Goal: Transaction & Acquisition: Subscribe to service/newsletter

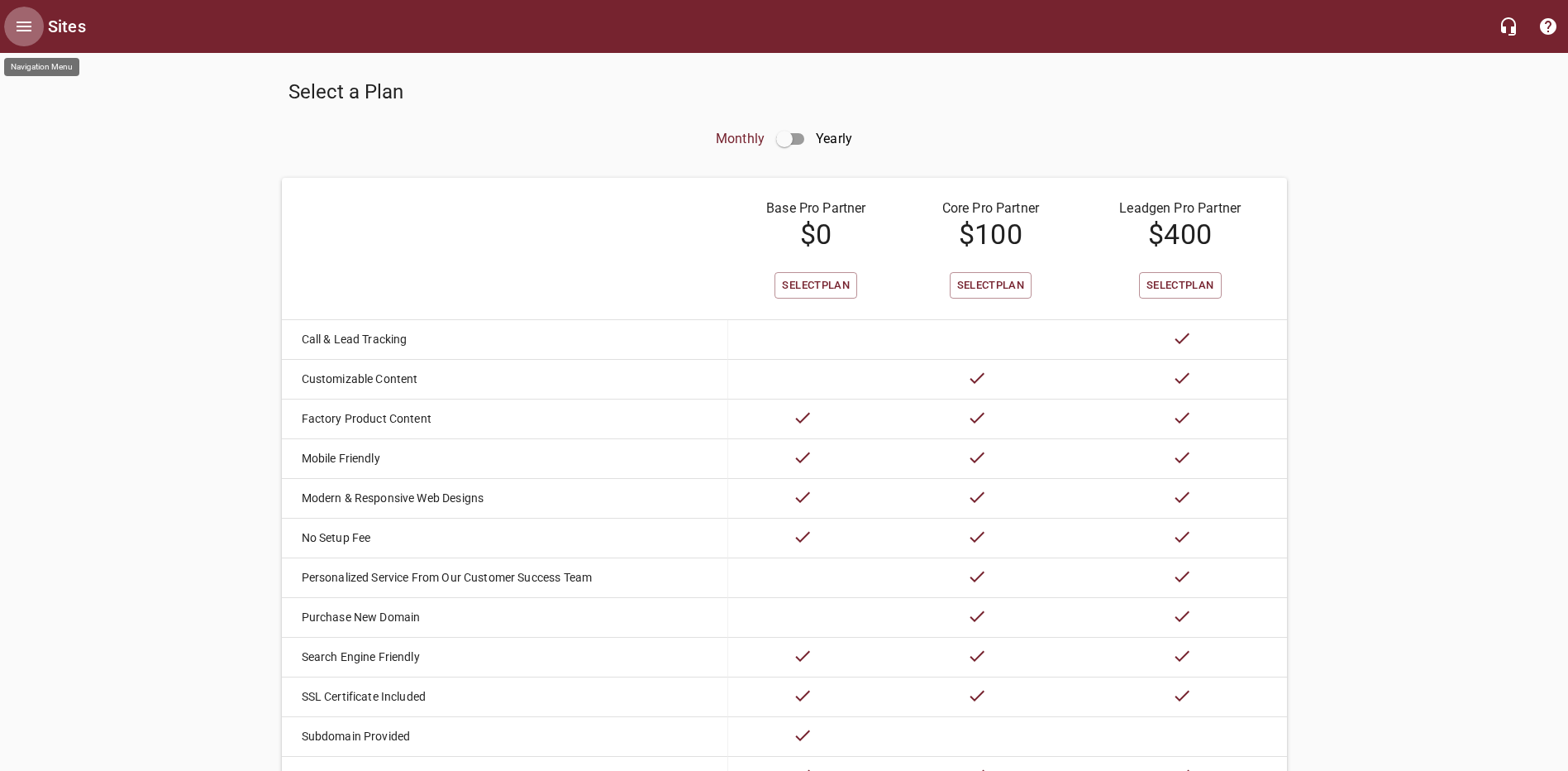
click at [22, 26] on icon "Open drawer" at bounding box center [25, 26] width 15 height 10
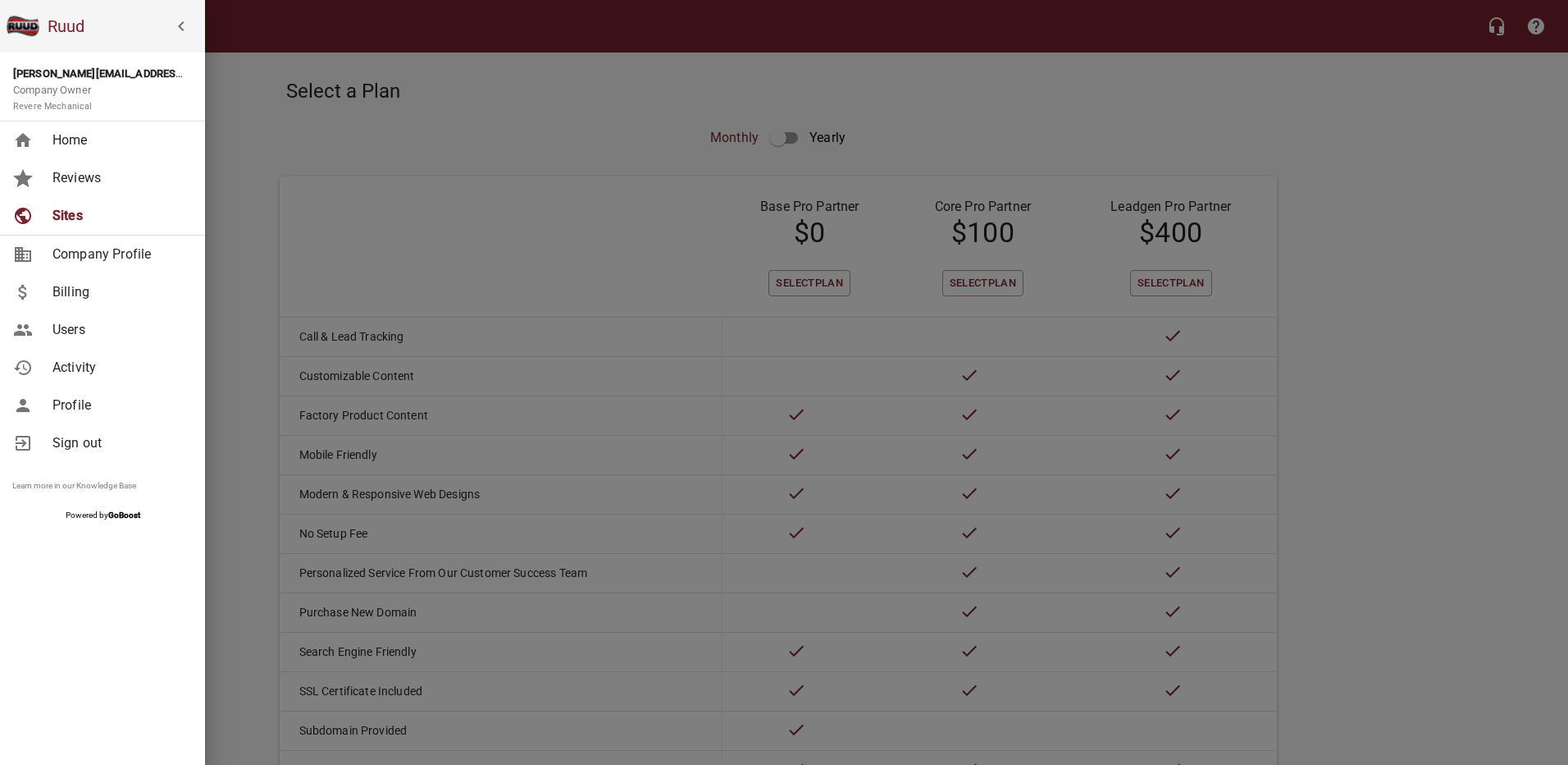
click at [77, 70] on strong "jason@rmplv.com" at bounding box center [141, 73] width 256 height 13
click at [126, 241] on link "Company Profile" at bounding box center [102, 254] width 205 height 38
select select "Nevada"
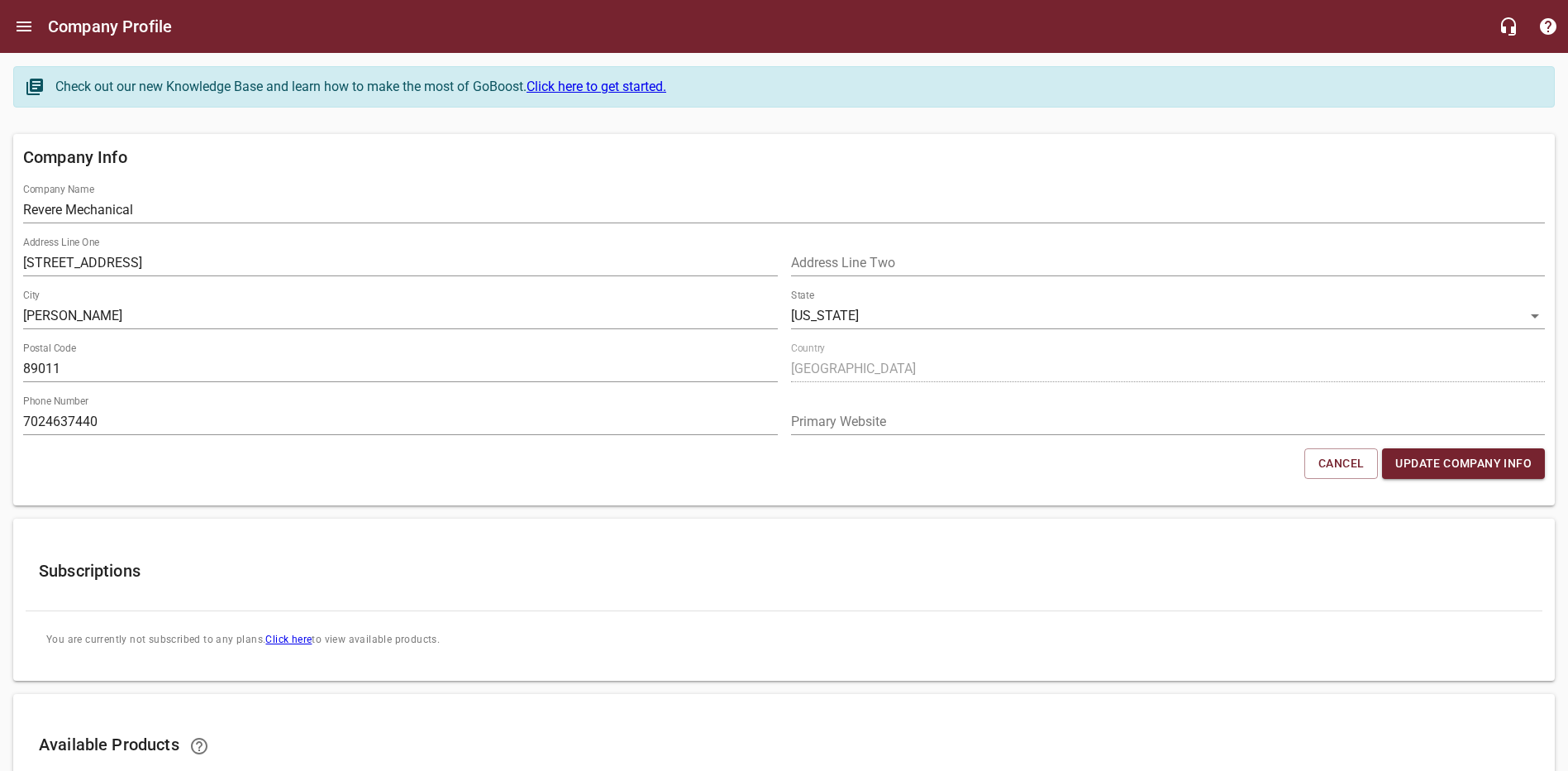
click at [7, 38] on div "Company Profile" at bounding box center [784, 26] width 1568 height 53
click at [19, 31] on icon "Open drawer" at bounding box center [25, 26] width 15 height 10
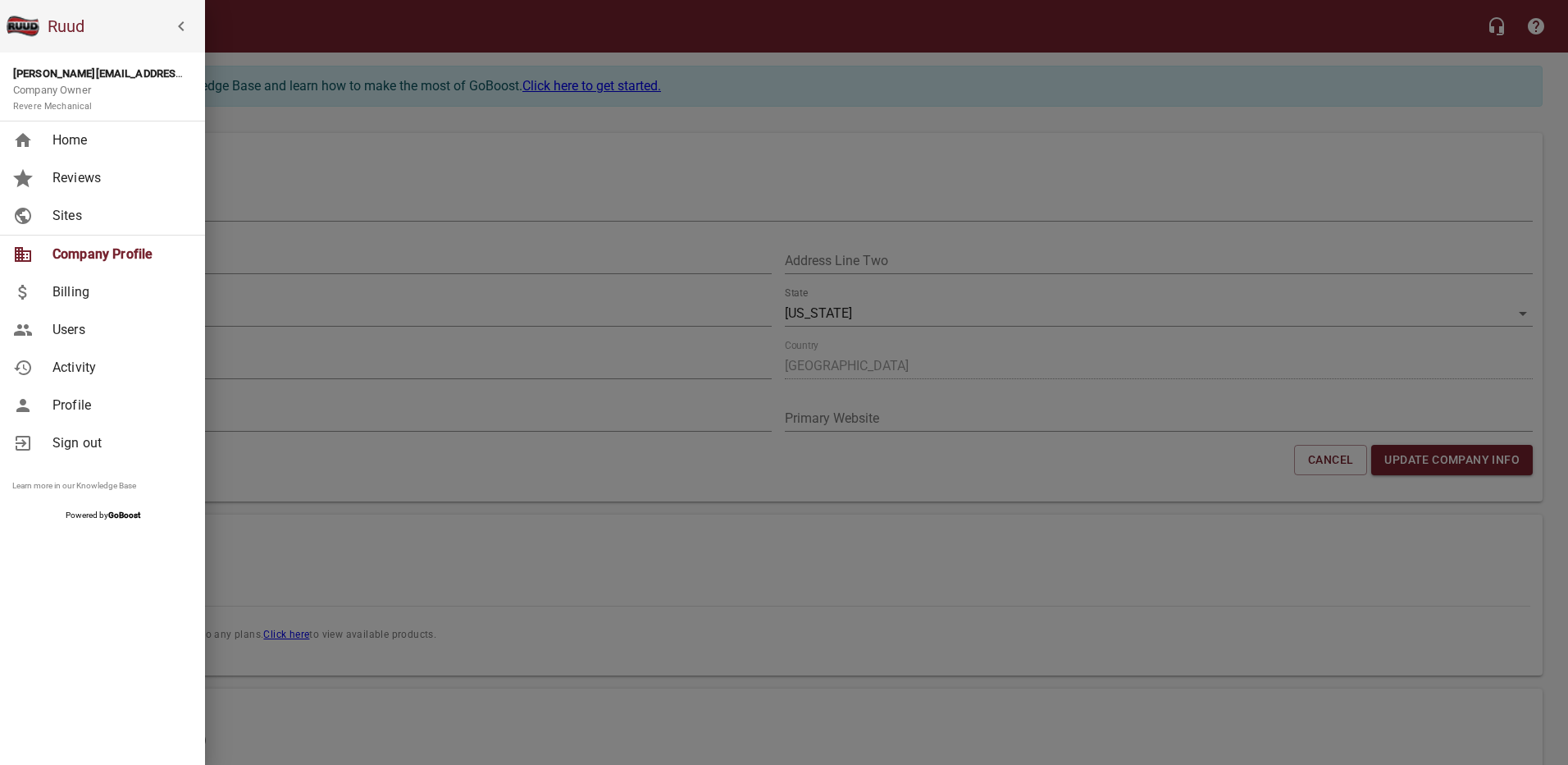
click at [80, 82] on p "Company Owner Revere Mechanical" at bounding box center [99, 98] width 172 height 32
click at [82, 410] on span "Profile" at bounding box center [119, 404] width 132 height 19
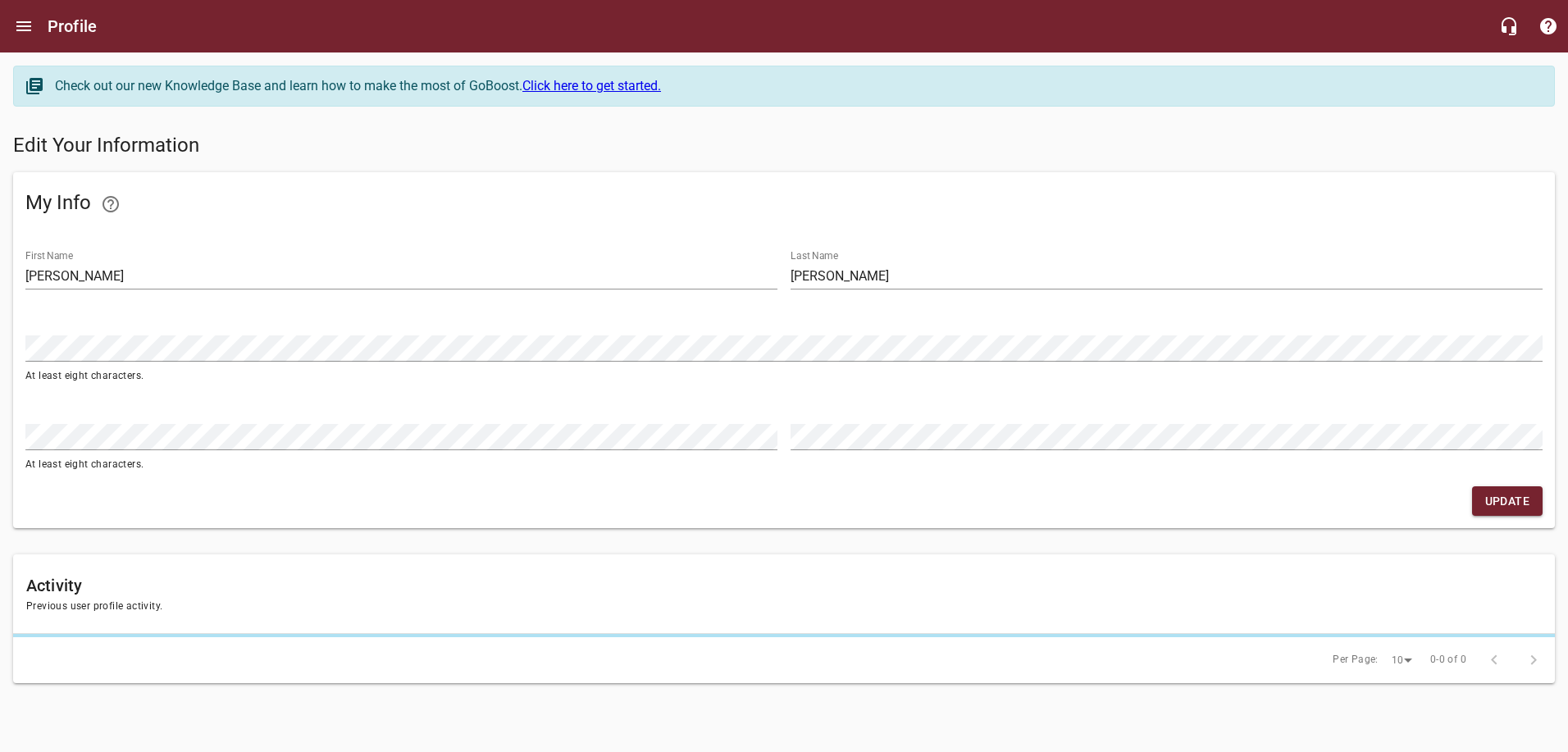
click at [646, 86] on link "Click here to get started." at bounding box center [591, 86] width 138 height 16
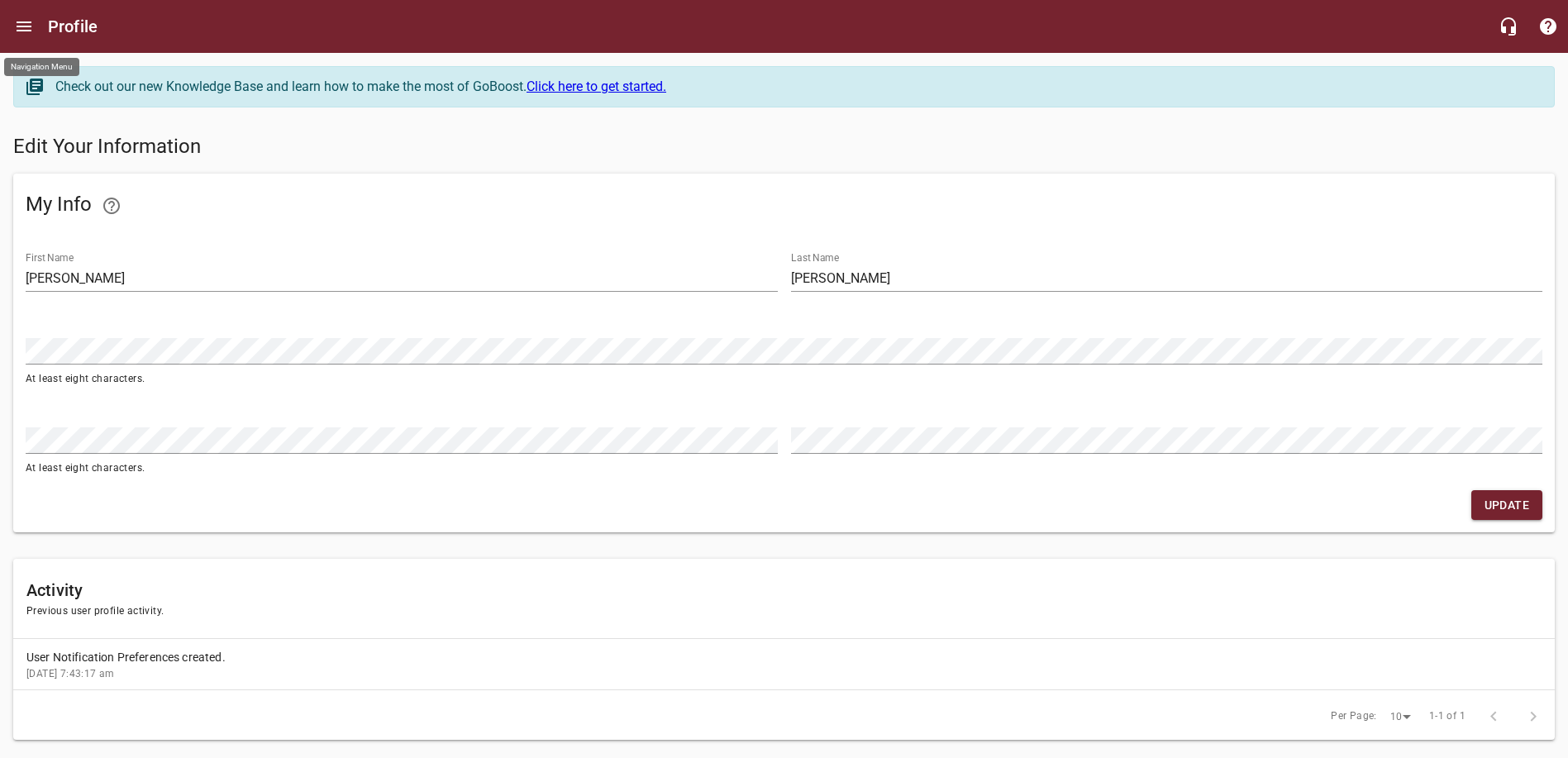
click at [30, 22] on icon "Open drawer" at bounding box center [25, 26] width 15 height 10
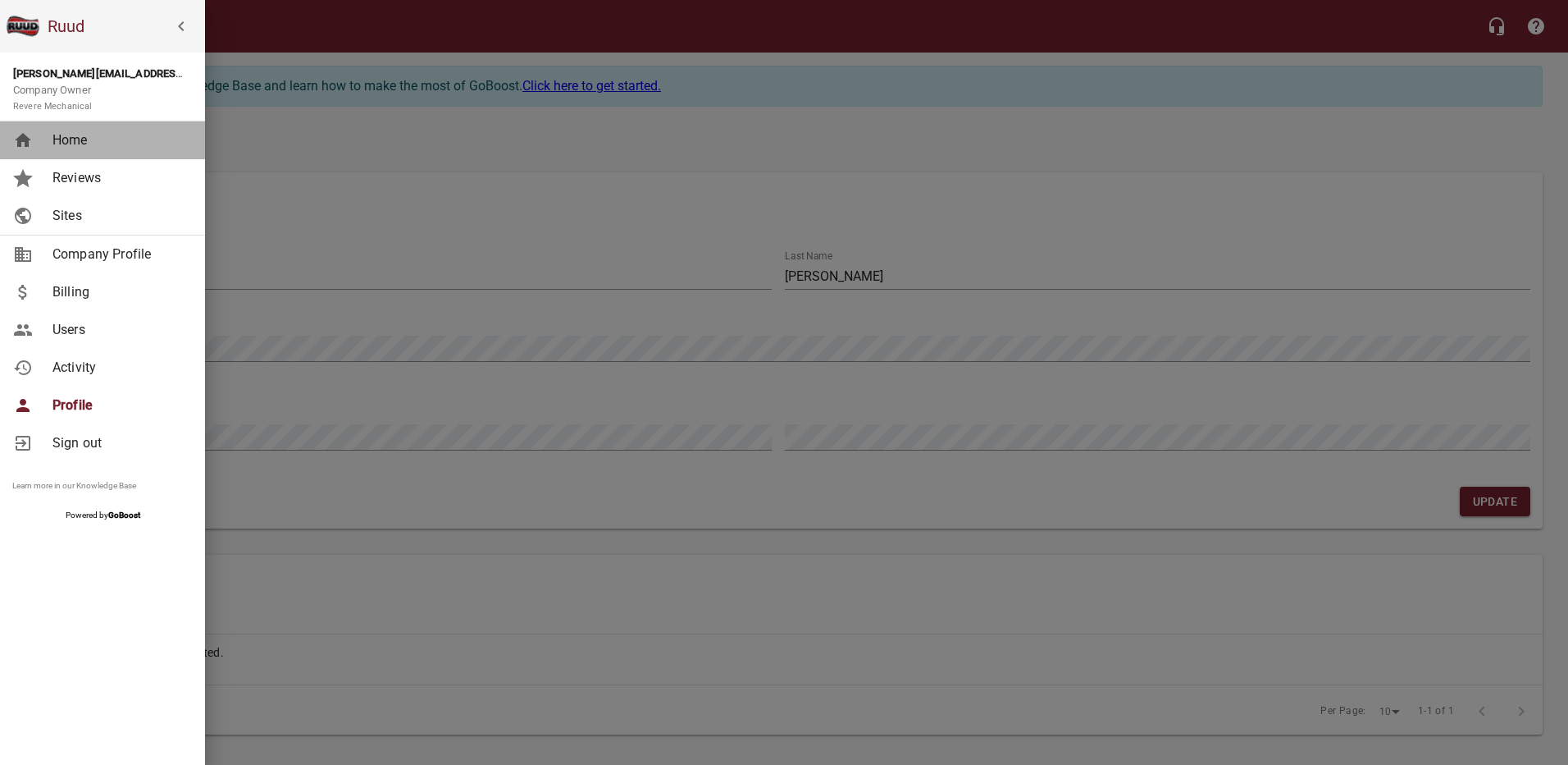
click at [64, 136] on span "Home" at bounding box center [119, 140] width 132 height 19
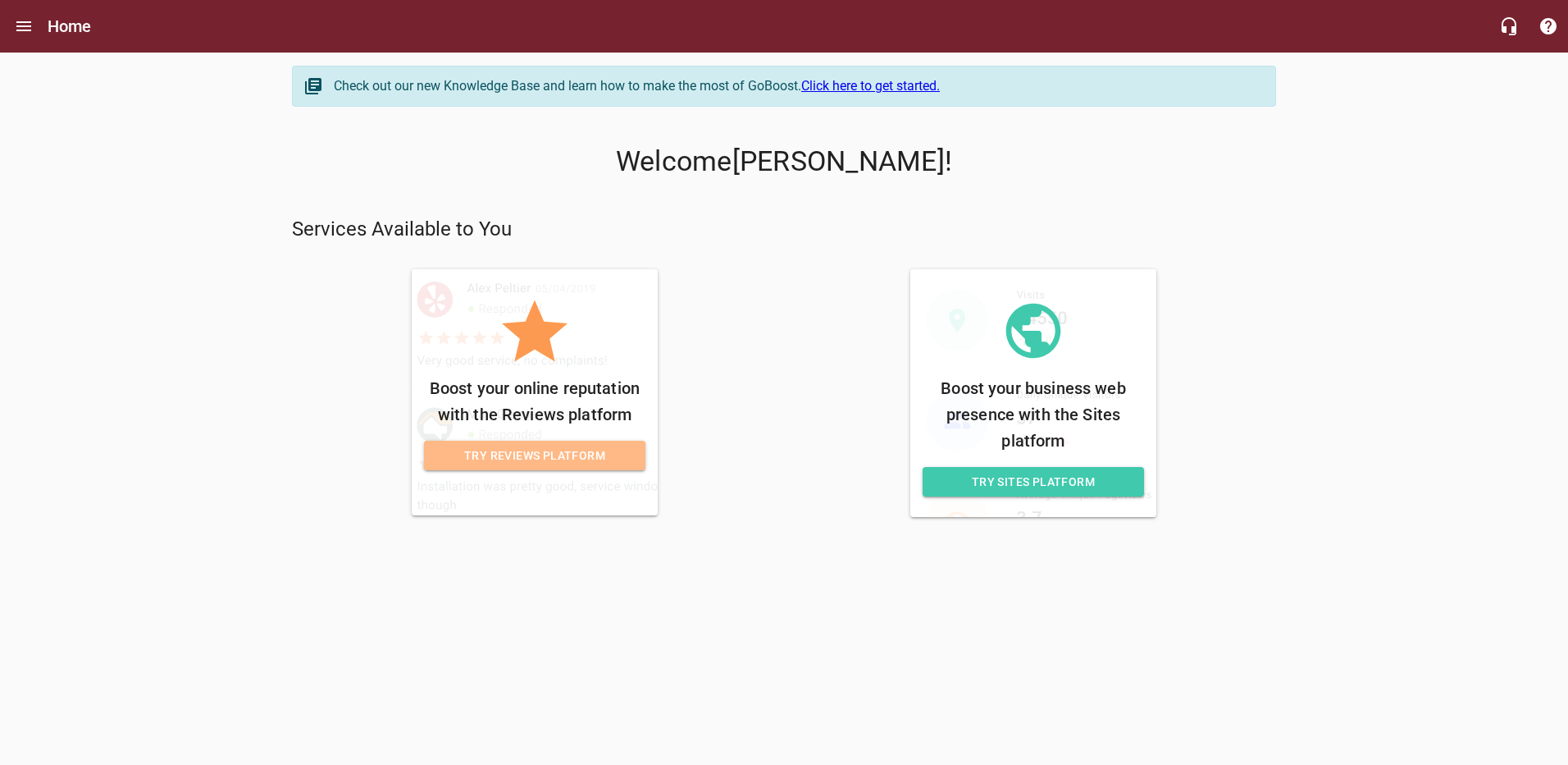
click at [576, 458] on span "Try Reviews Platform" at bounding box center [534, 455] width 195 height 20
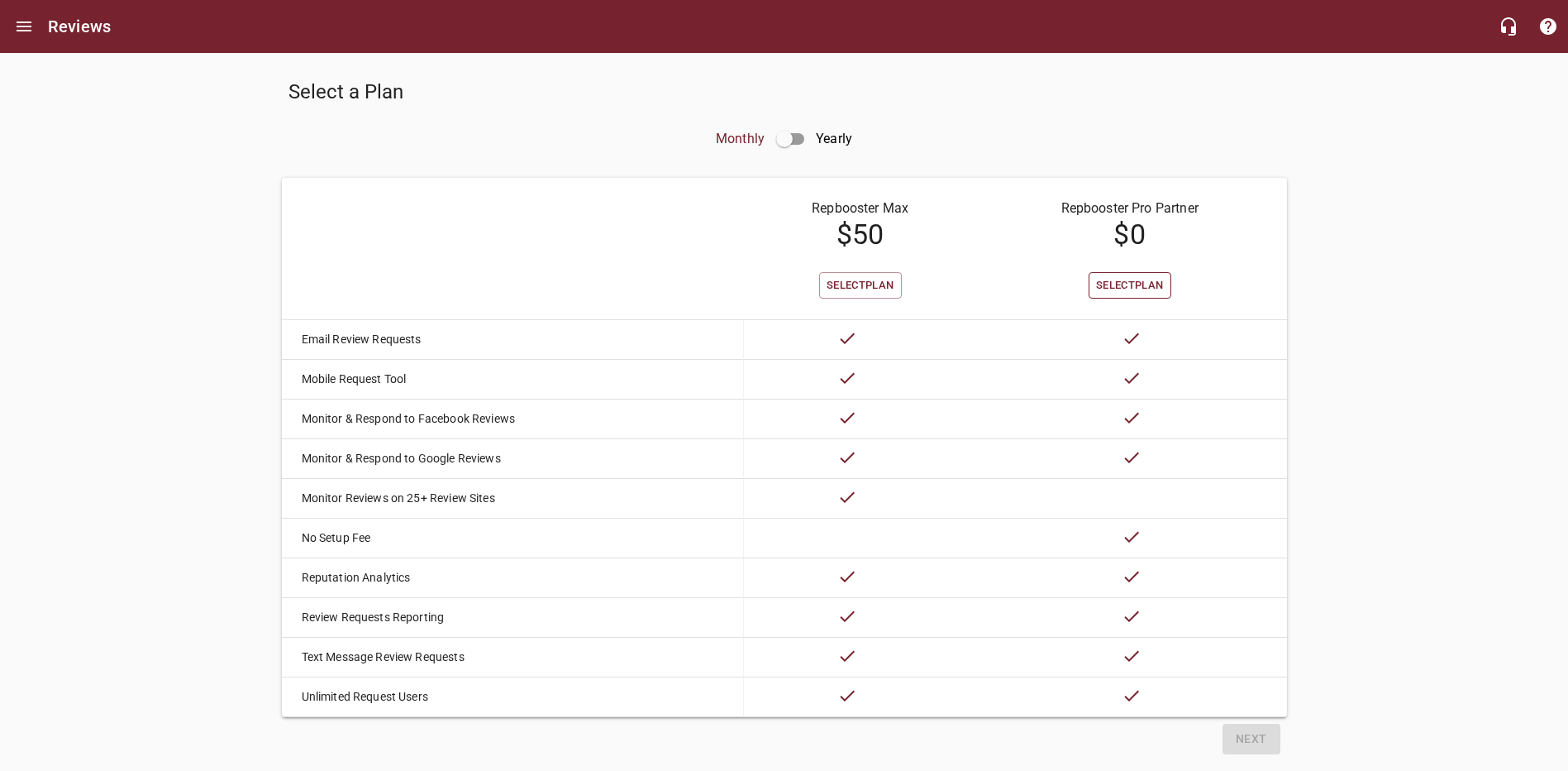
click at [1142, 283] on span "Select Plan" at bounding box center [1130, 286] width 68 height 19
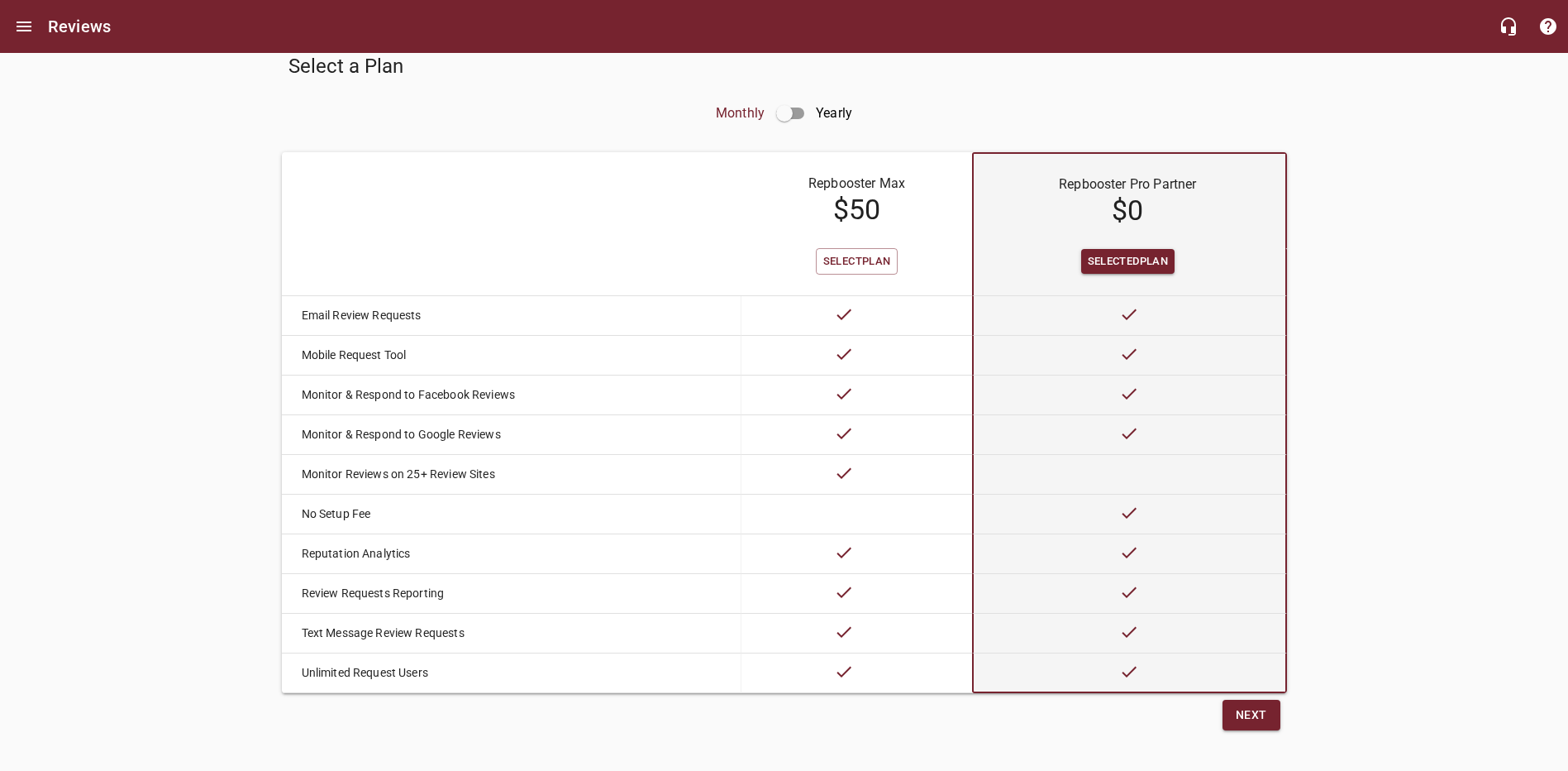
scroll to position [46, 0]
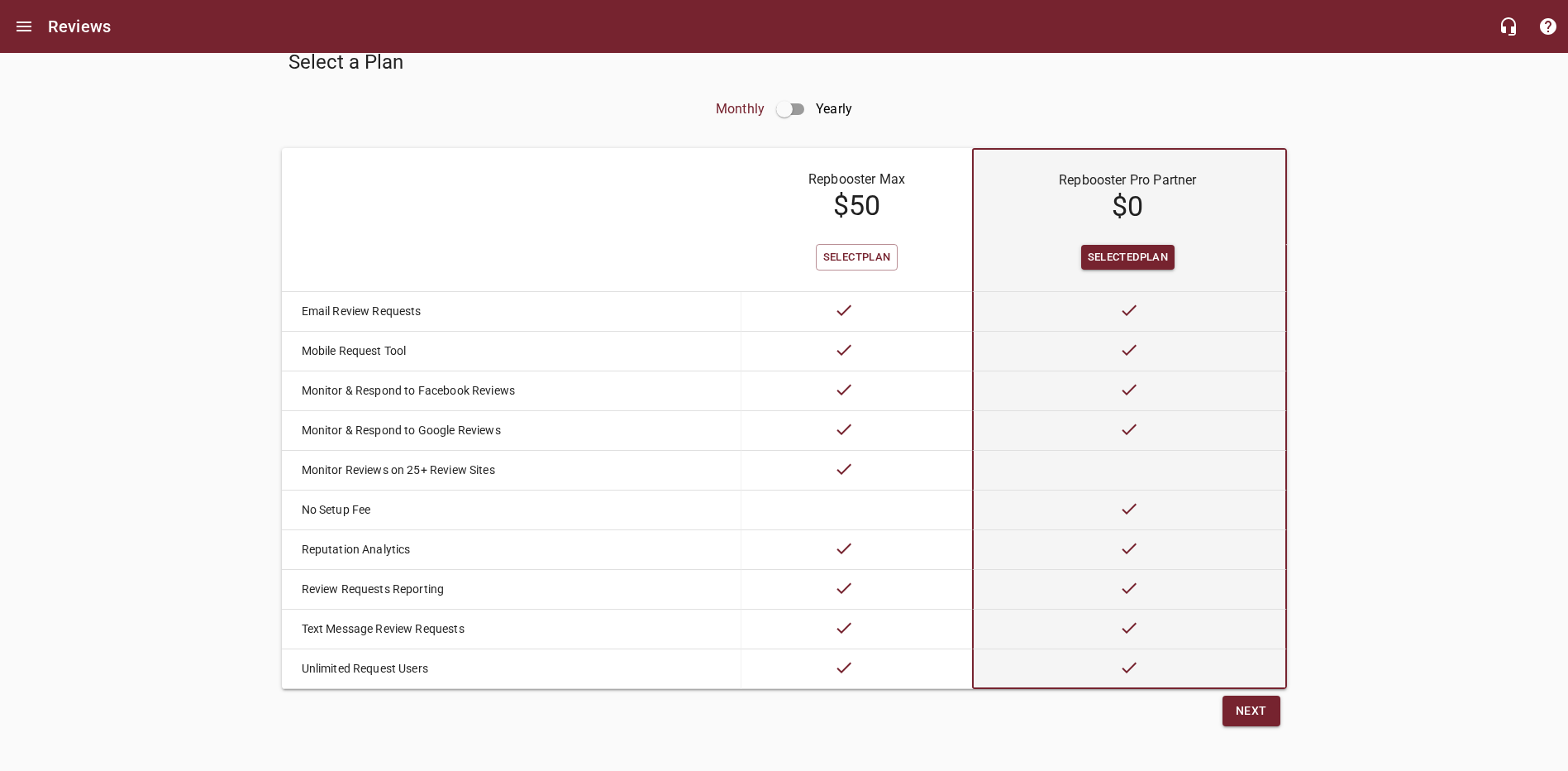
click at [1245, 705] on span "Next" at bounding box center [1251, 710] width 31 height 20
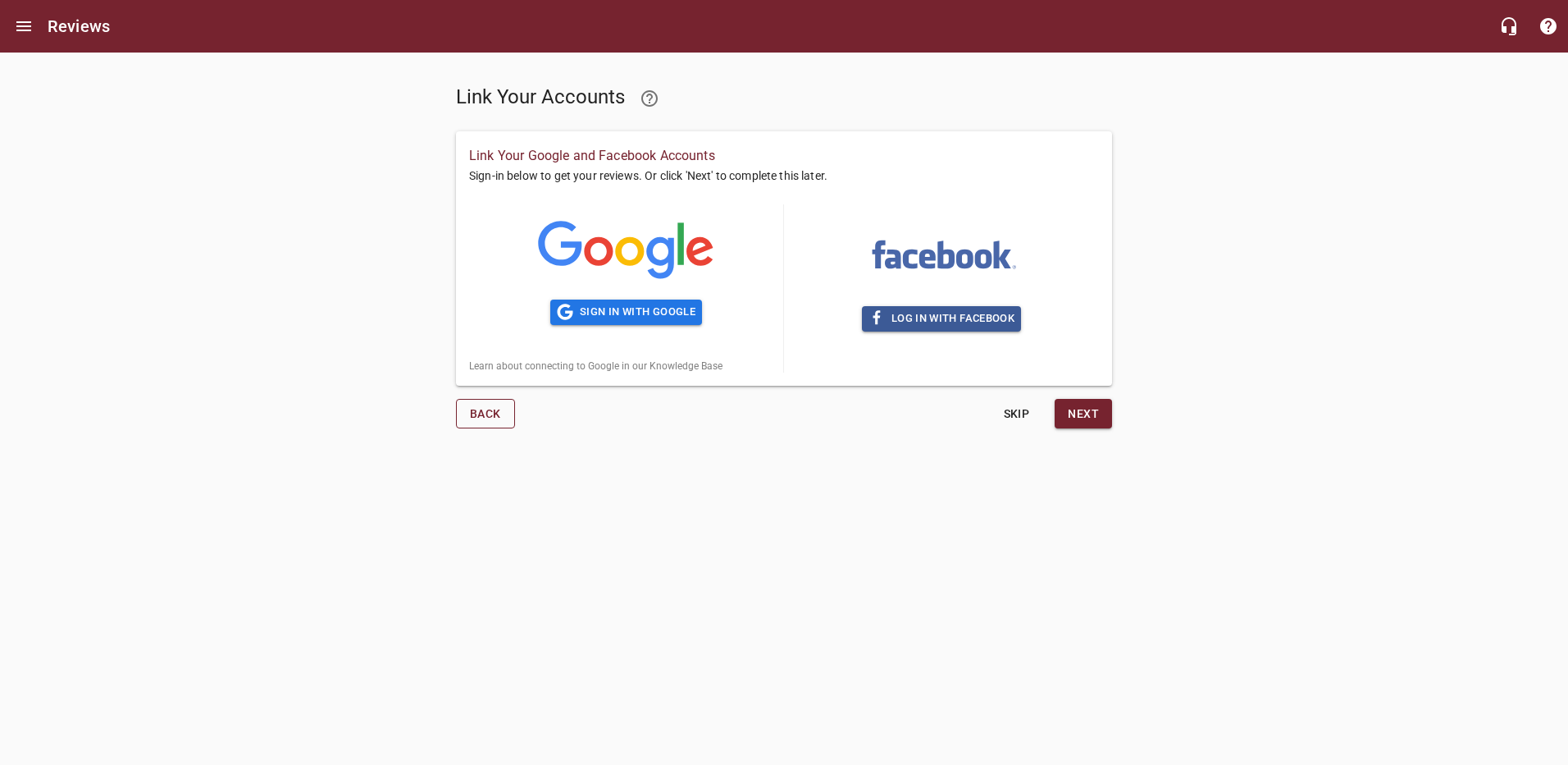
click at [485, 421] on span "Back" at bounding box center [485, 414] width 31 height 20
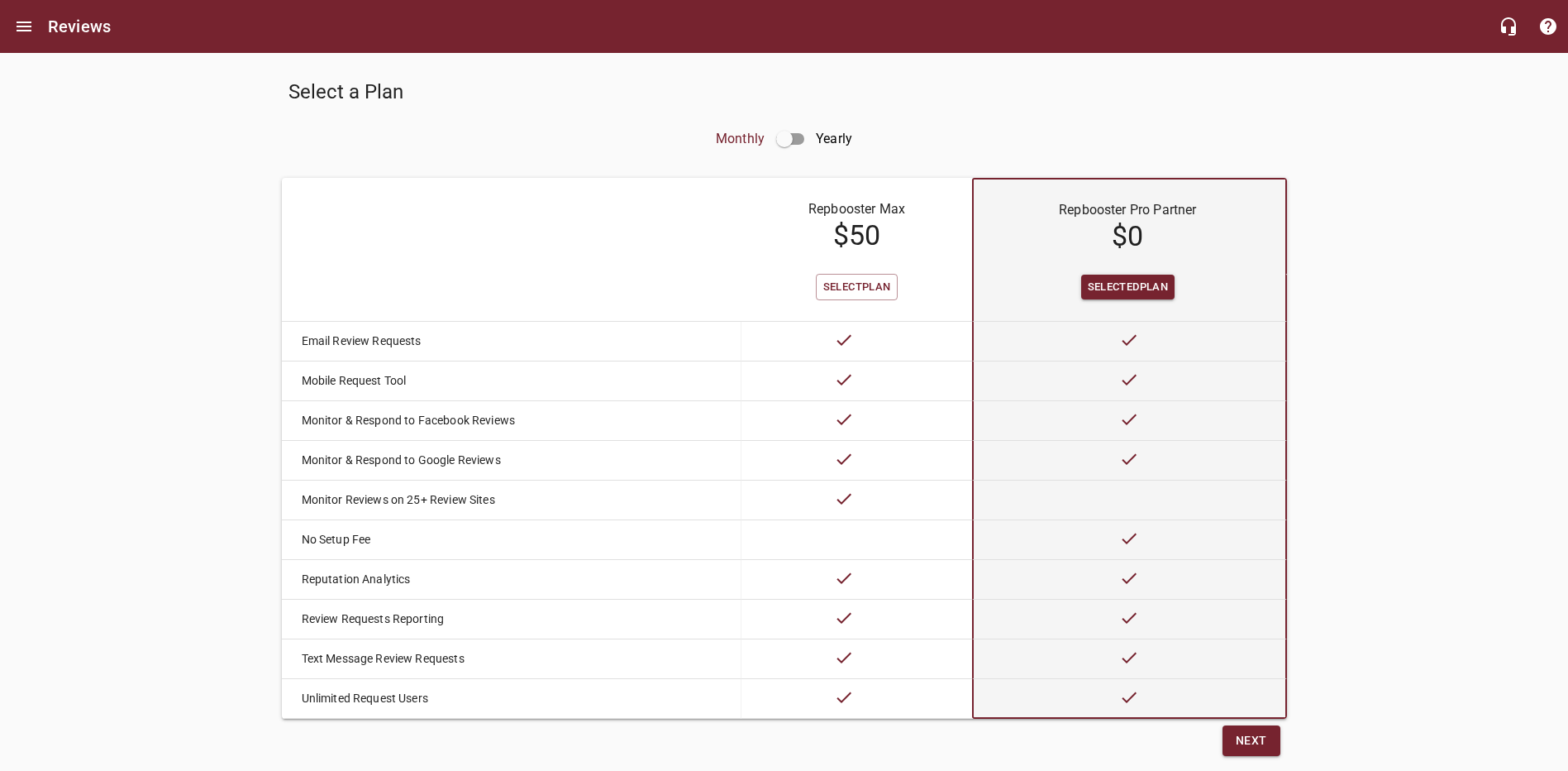
click at [1253, 751] on span "Next" at bounding box center [1251, 741] width 31 height 20
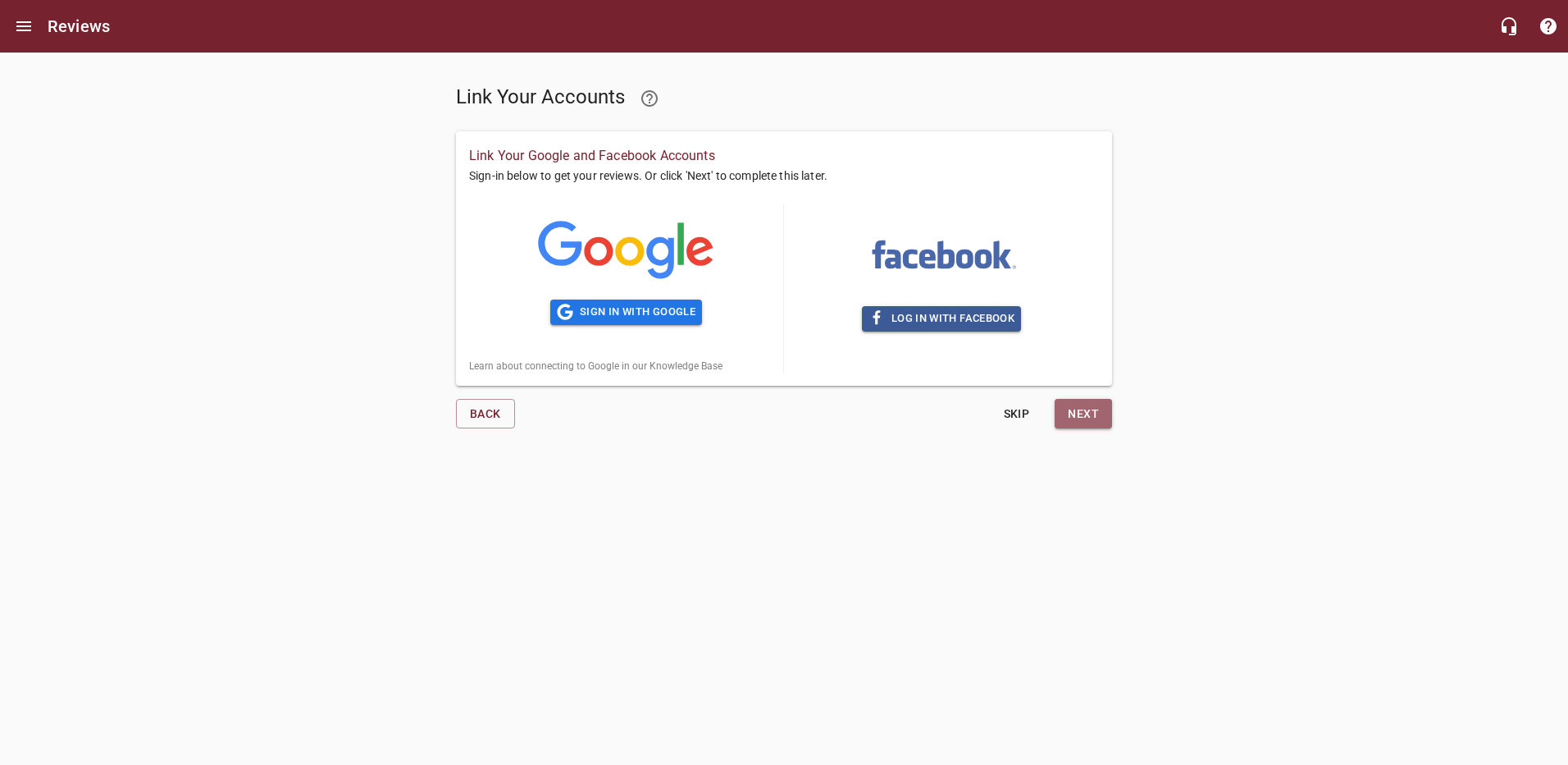
click at [1080, 409] on span "Next" at bounding box center [1083, 414] width 31 height 20
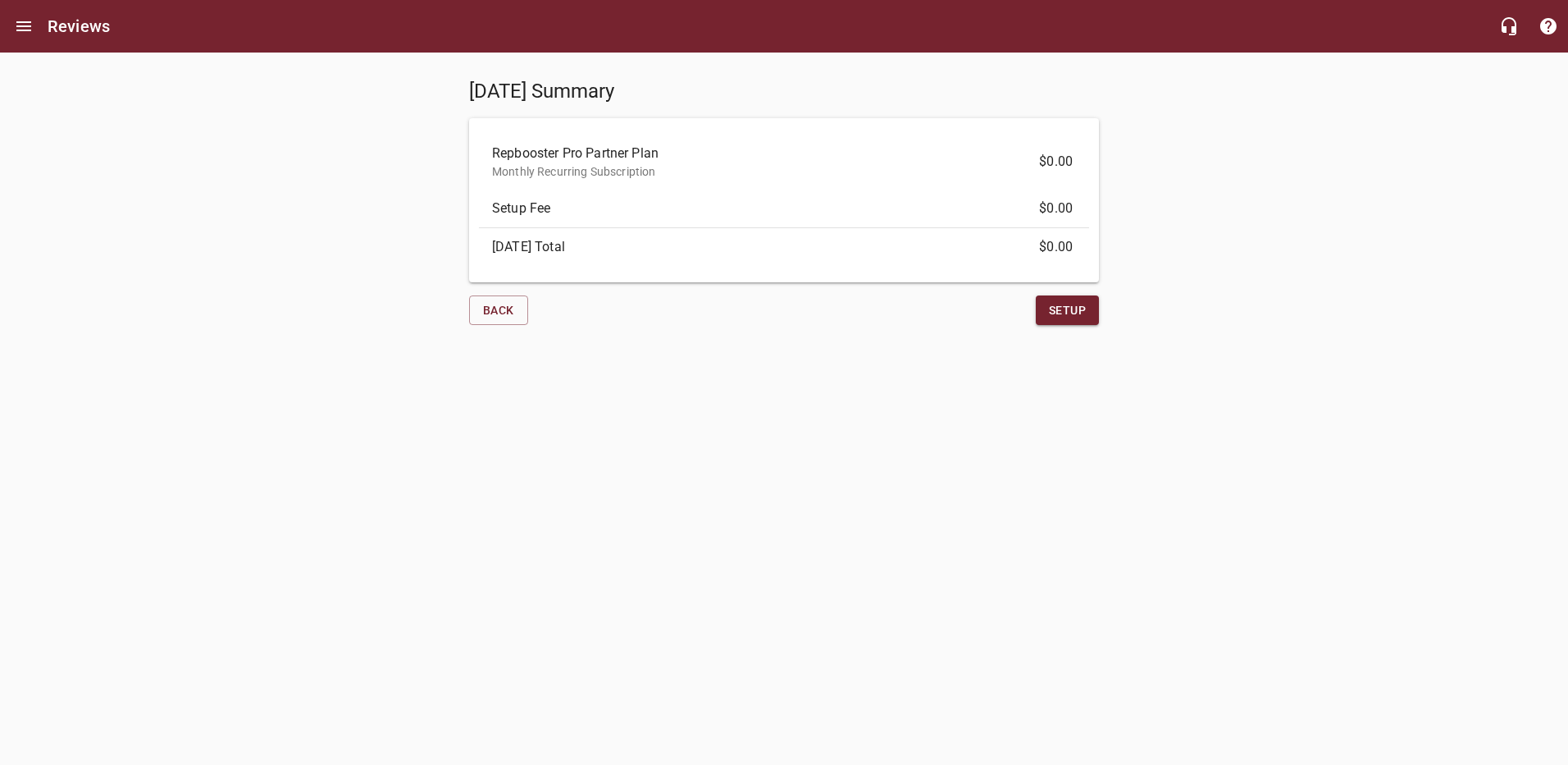
click at [1056, 309] on span "Setup" at bounding box center [1067, 310] width 37 height 20
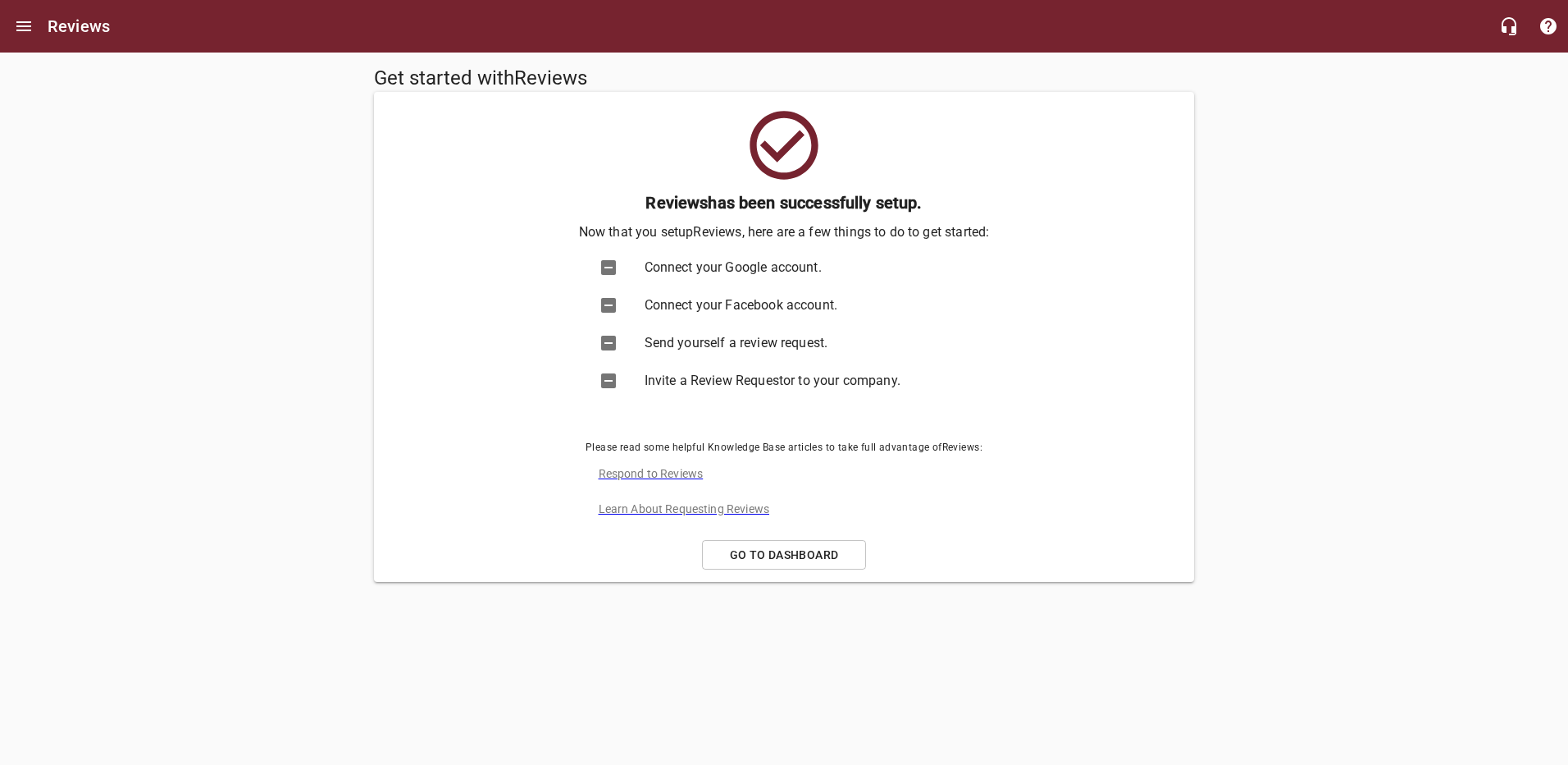
click at [675, 269] on span "Connect your Google account." at bounding box center [801, 267] width 313 height 19
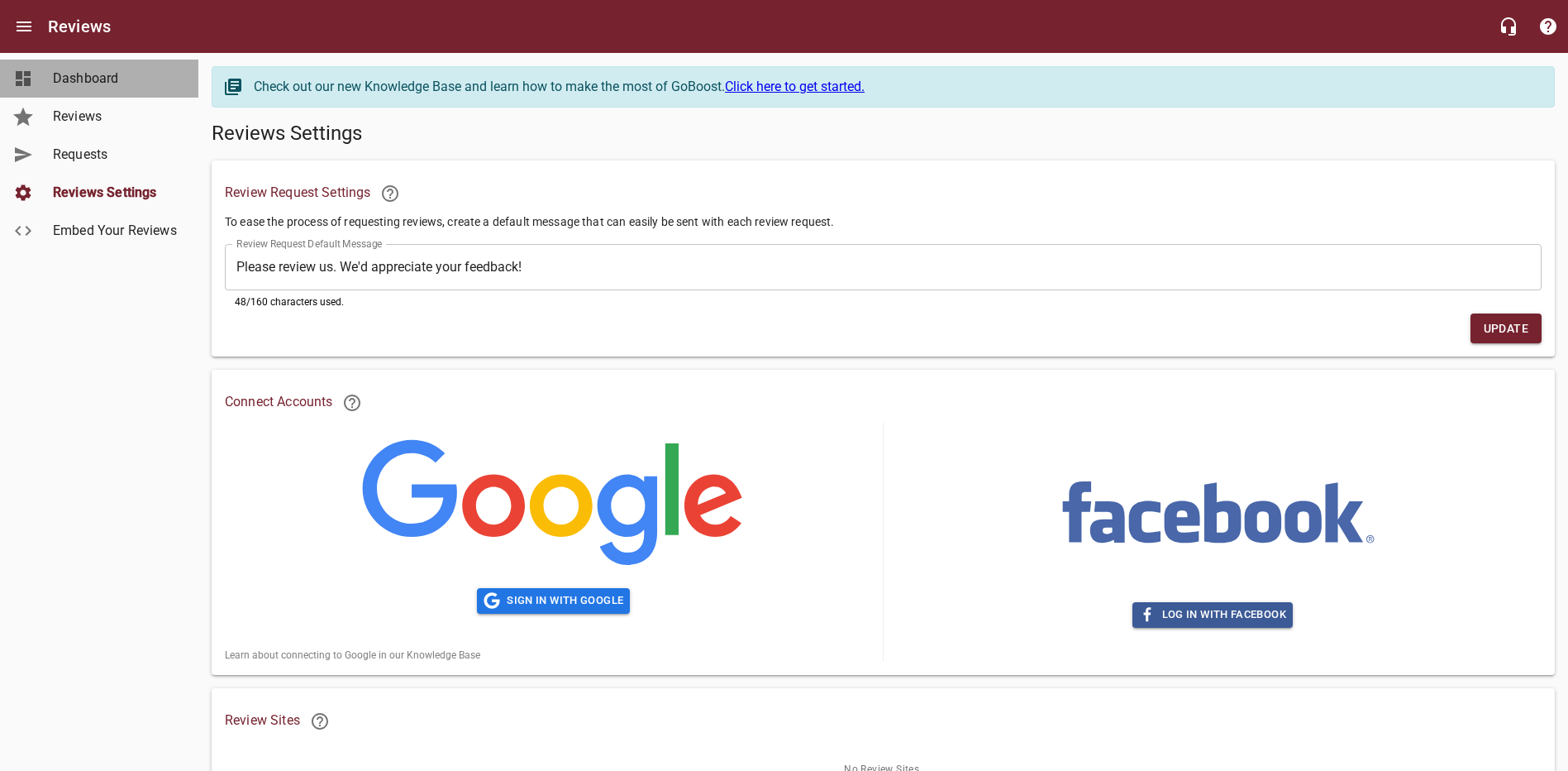
click at [72, 79] on span "Dashboard" at bounding box center [116, 78] width 126 height 19
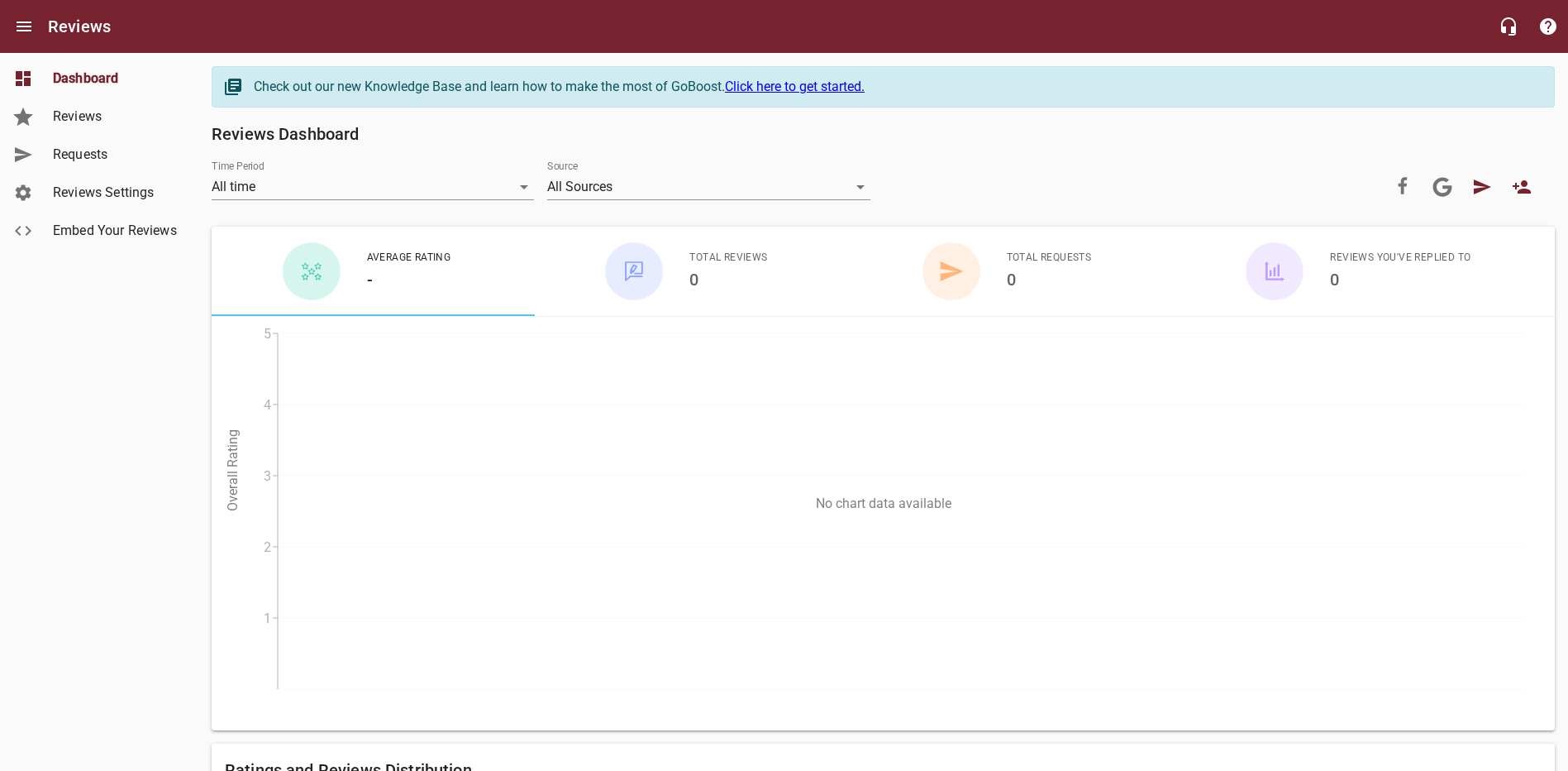
click at [75, 122] on span "Reviews" at bounding box center [116, 116] width 126 height 19
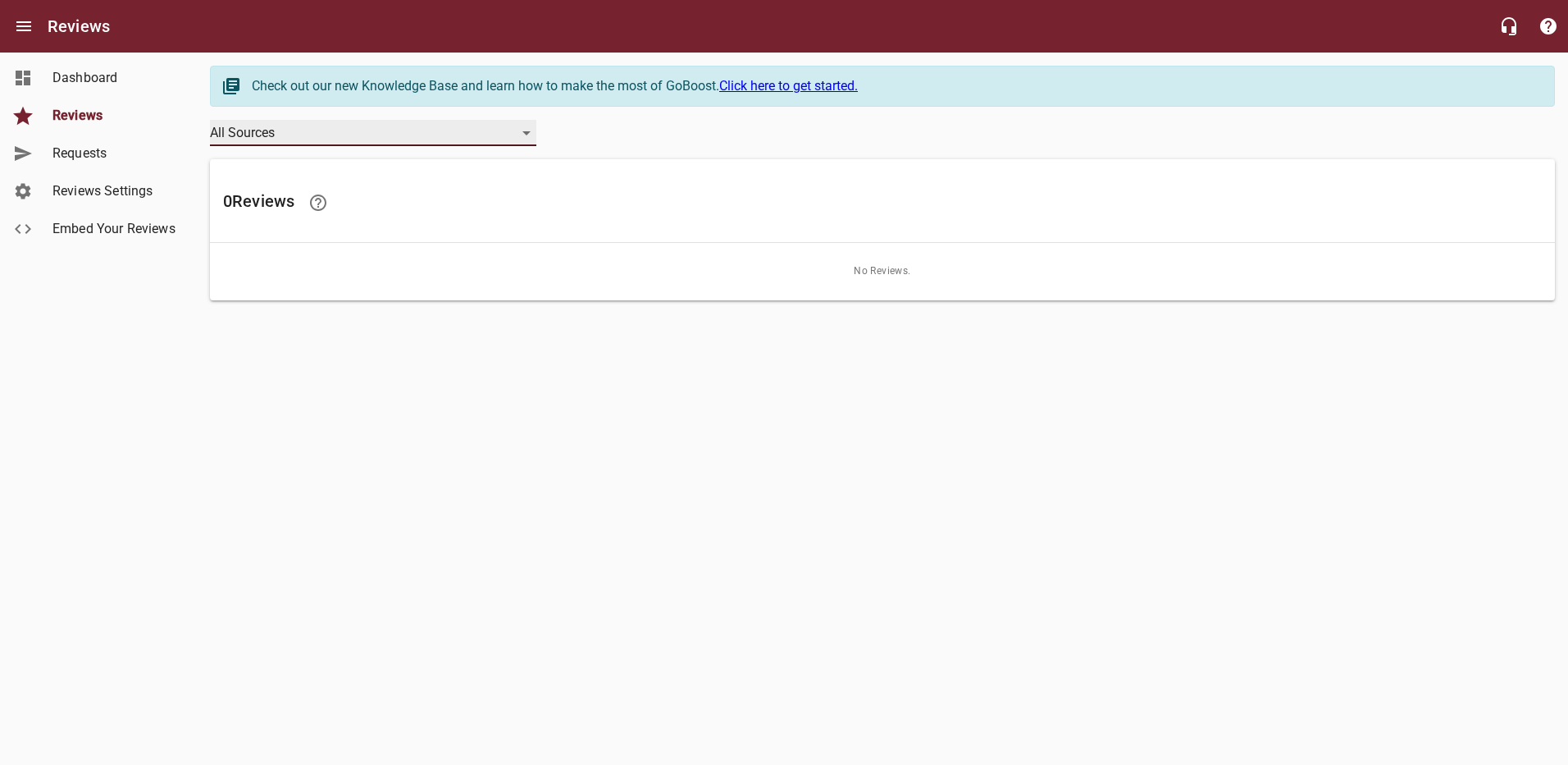
click at [273, 128] on div "All Sources" at bounding box center [372, 133] width 326 height 26
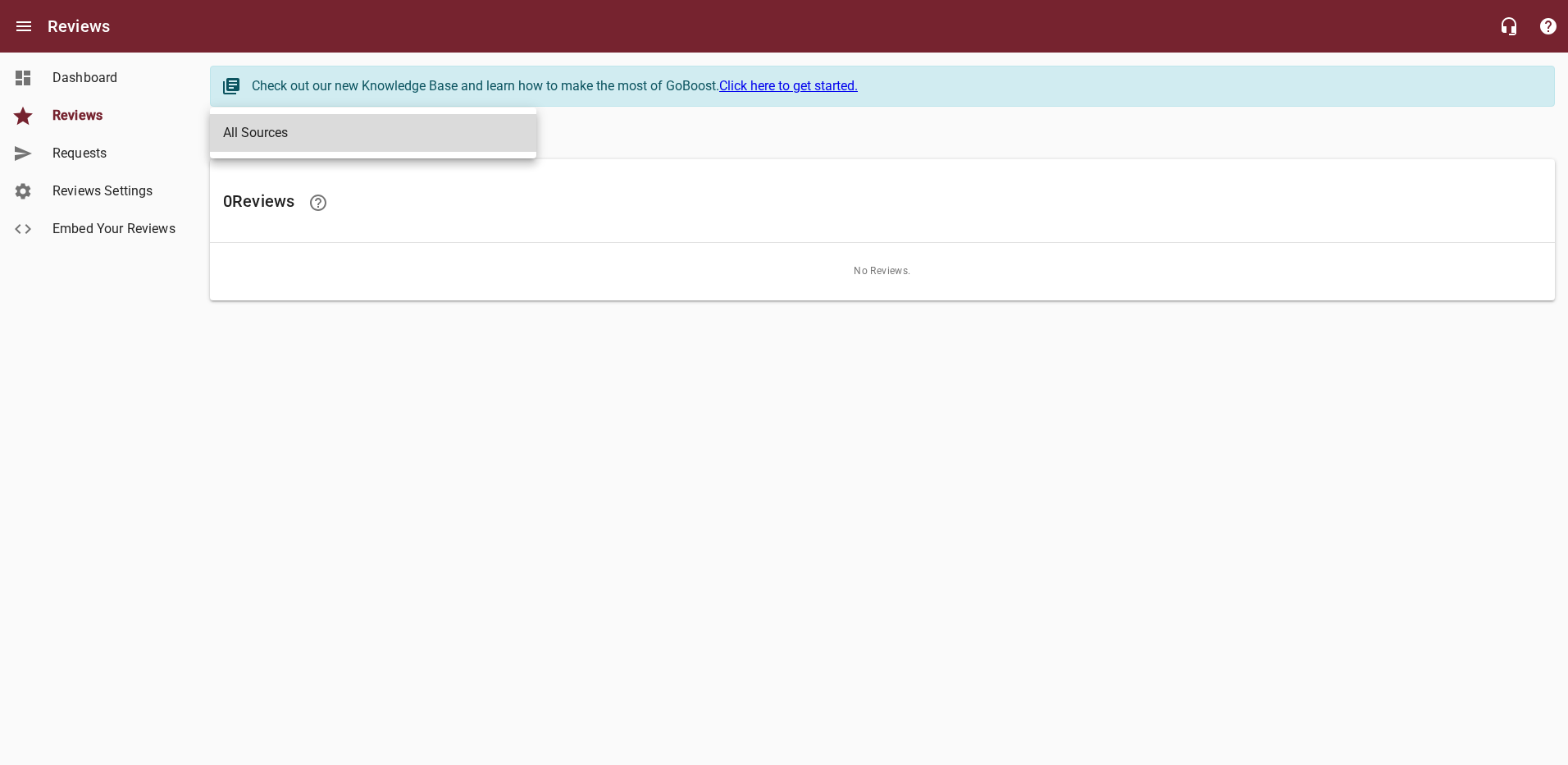
drag, startPoint x: 273, startPoint y: 128, endPoint x: 241, endPoint y: 131, distance: 32.1
click at [273, 128] on li "All Sources" at bounding box center [372, 133] width 326 height 38
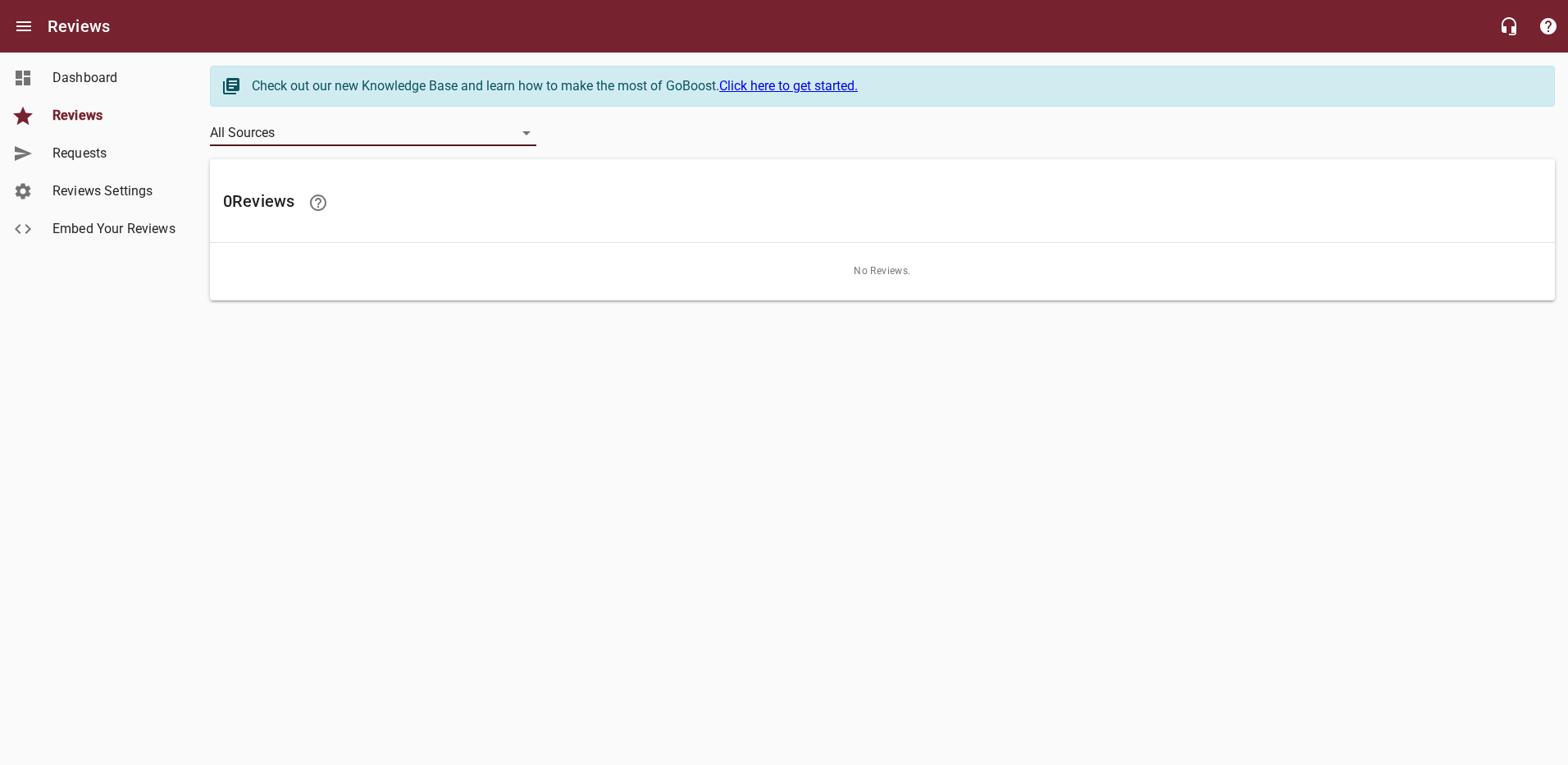
click at [121, 144] on span "Requests" at bounding box center [115, 153] width 125 height 19
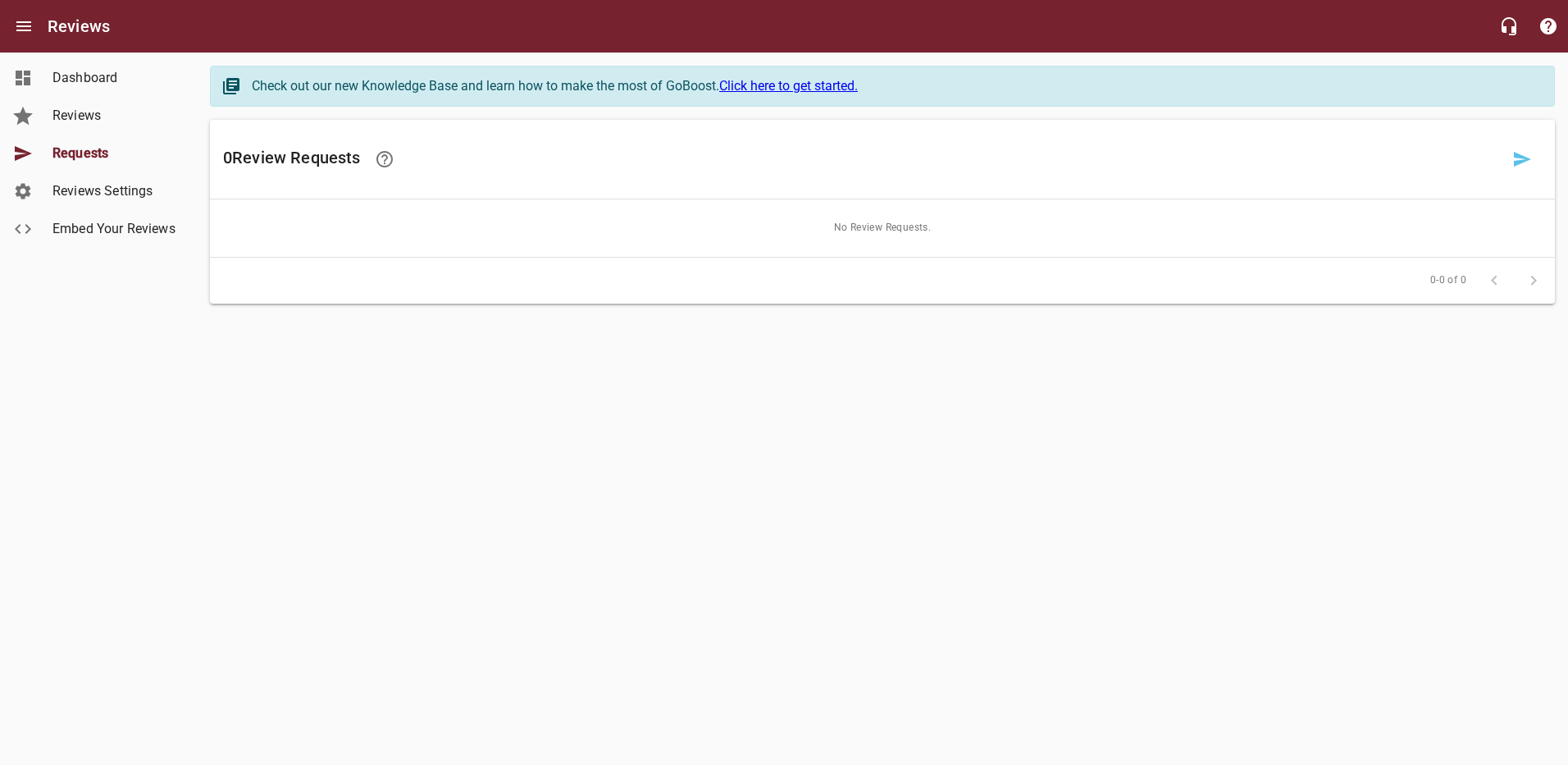
click at [130, 184] on span "Reviews Settings" at bounding box center [115, 190] width 125 height 19
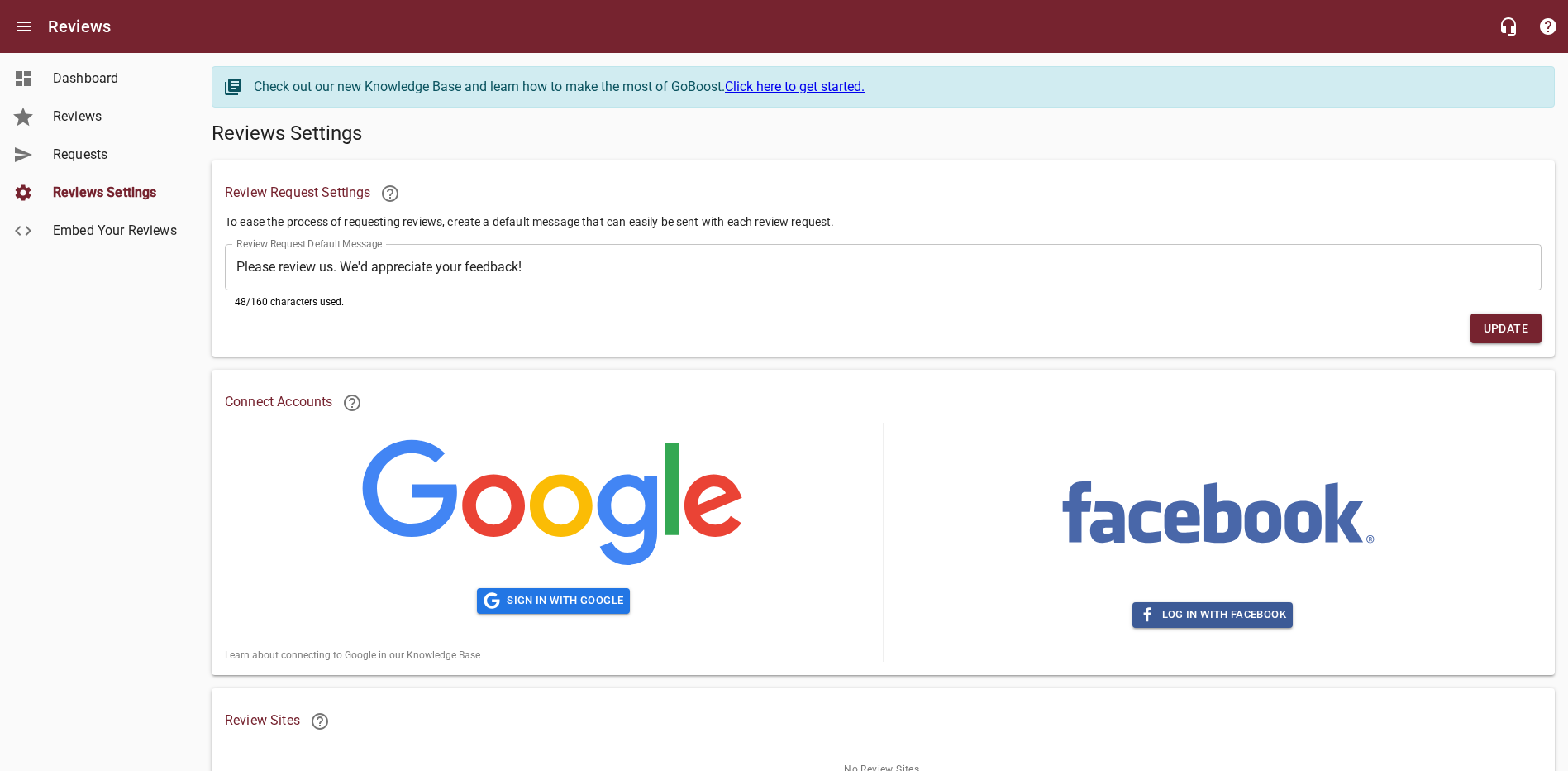
click at [110, 228] on span "Embed Your Reviews" at bounding box center [116, 230] width 126 height 19
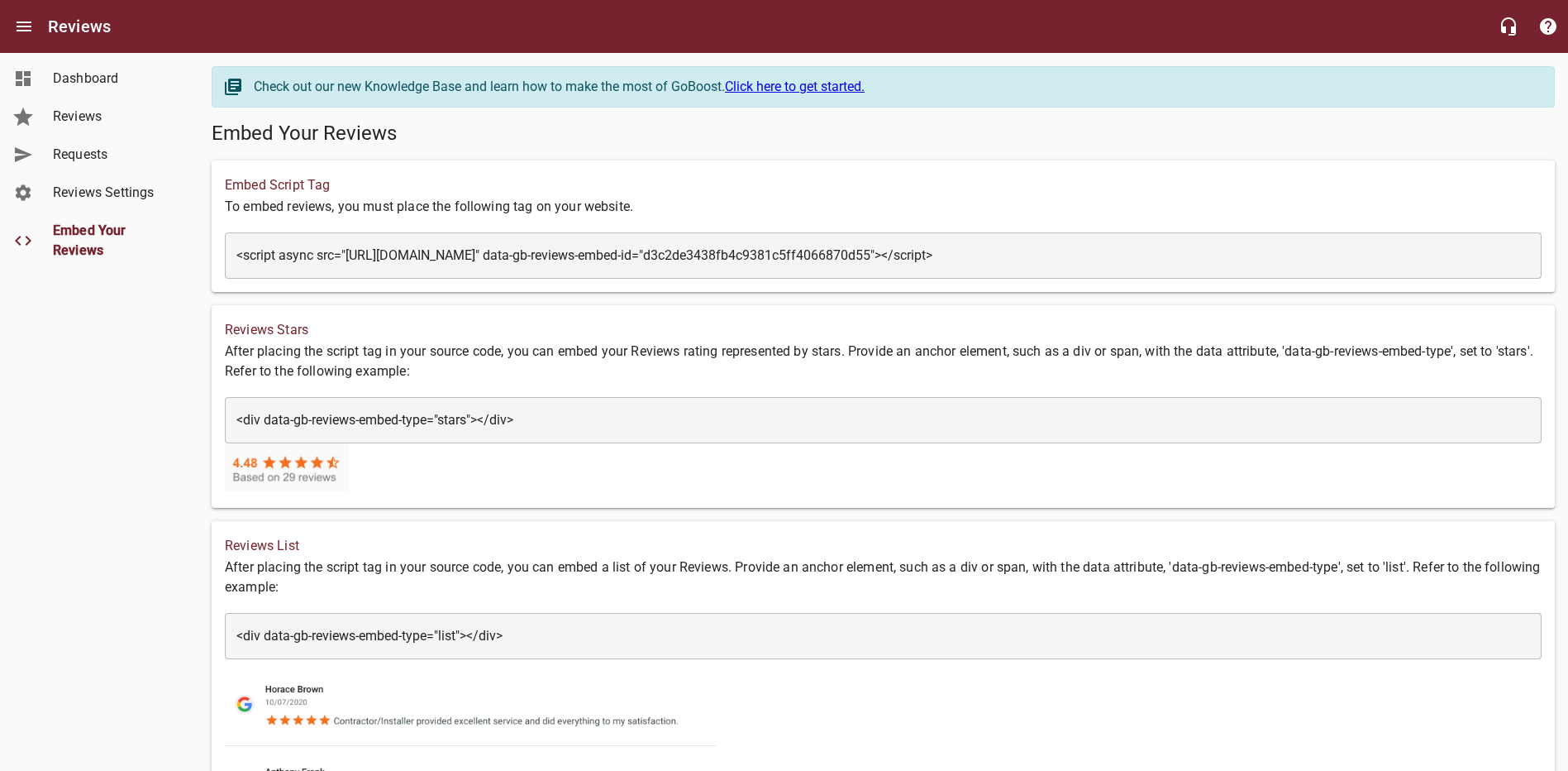
click at [96, 186] on span "Reviews Settings" at bounding box center [116, 192] width 126 height 19
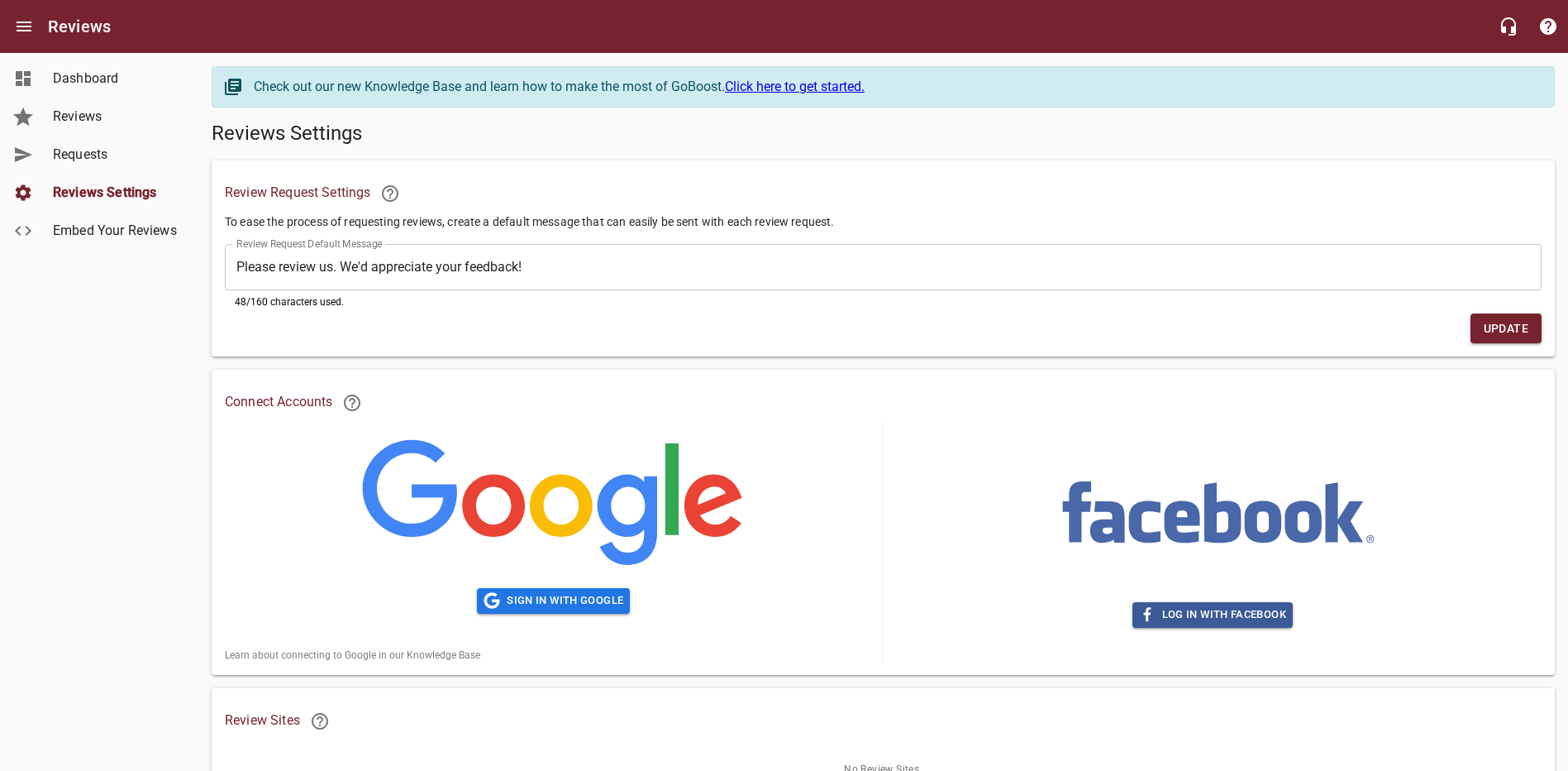
click at [798, 84] on link "Click here to get started." at bounding box center [795, 86] width 139 height 16
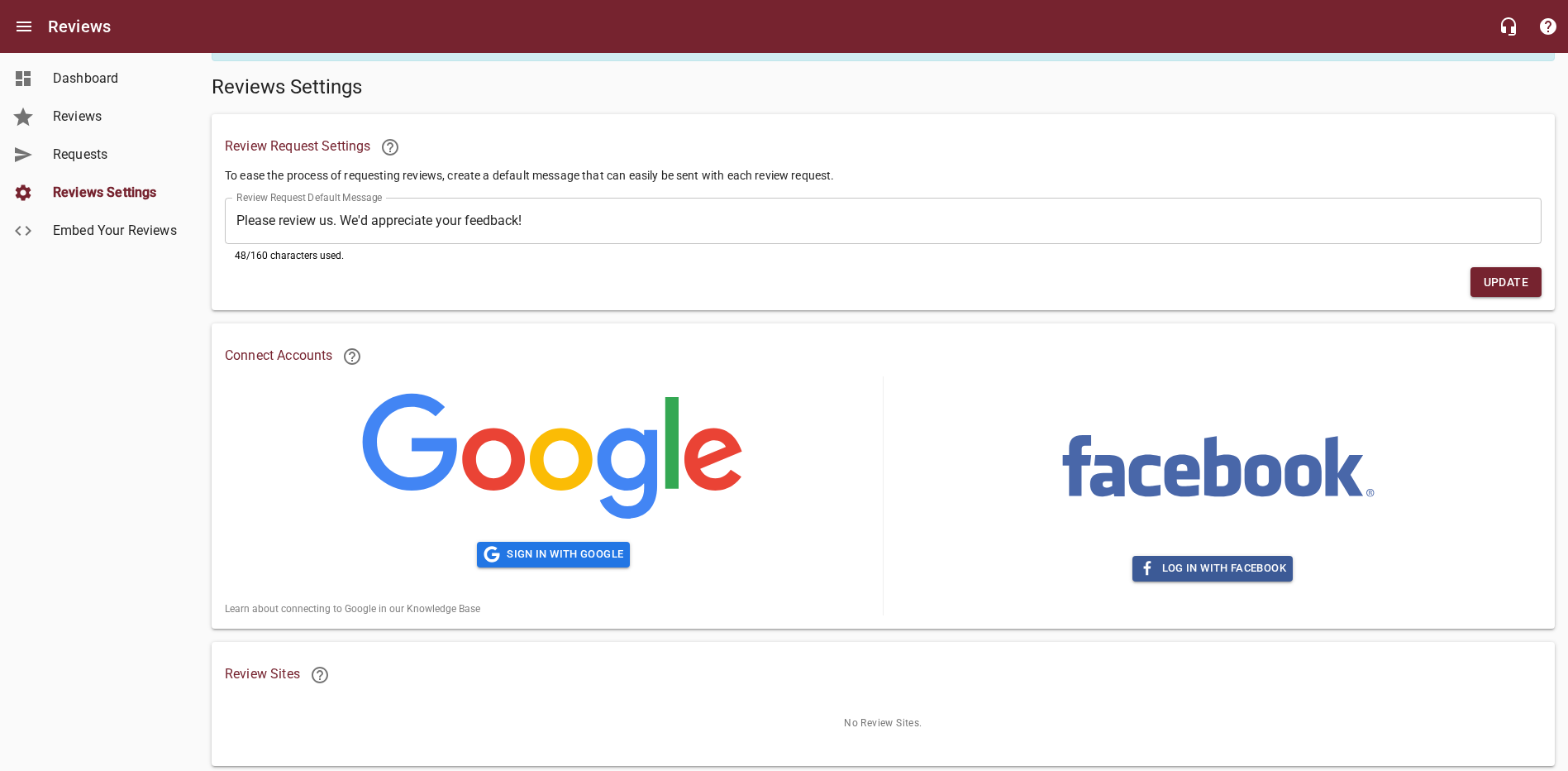
scroll to position [91, 0]
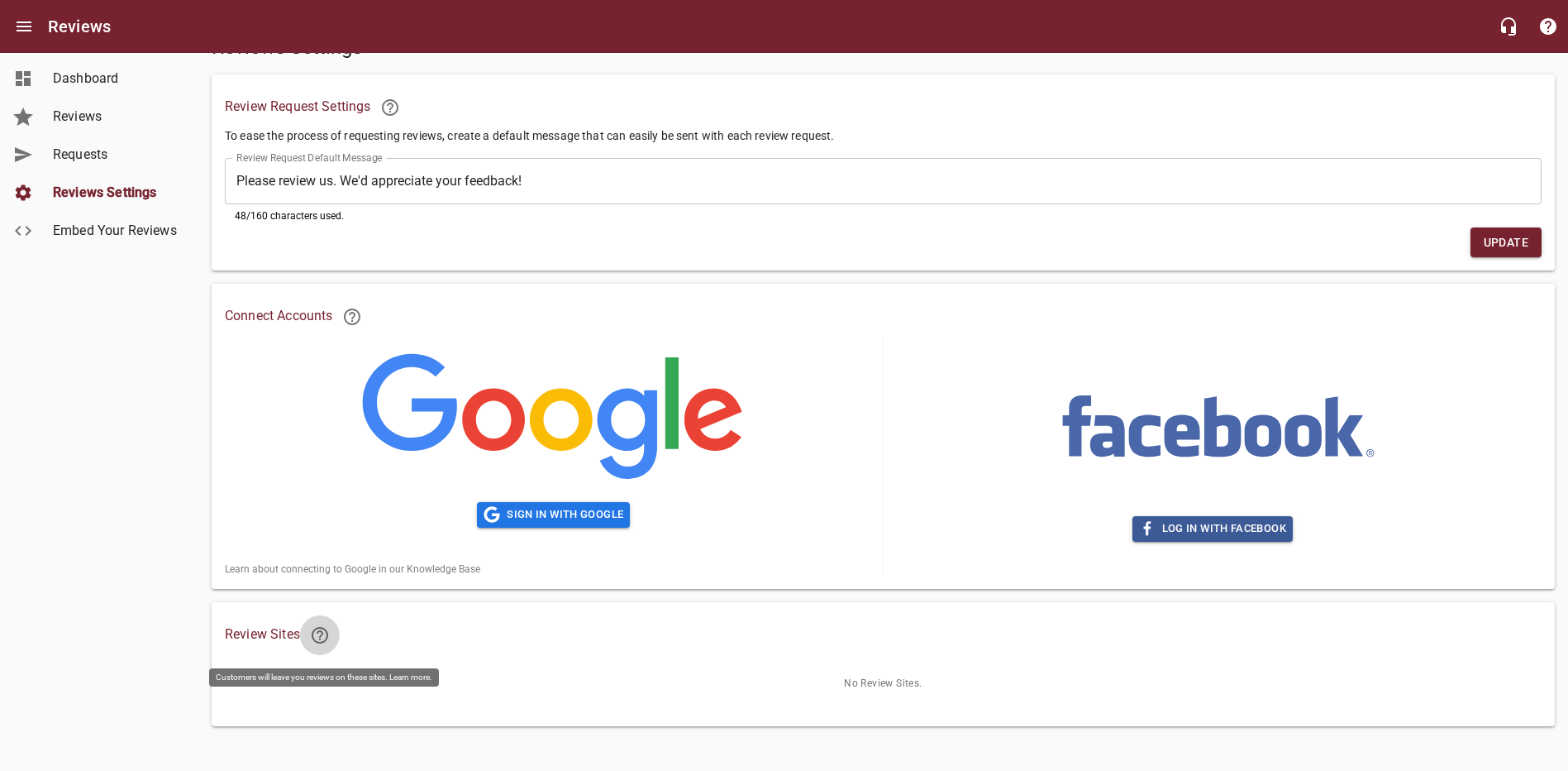
click at [329, 637] on icon at bounding box center [320, 634] width 19 height 19
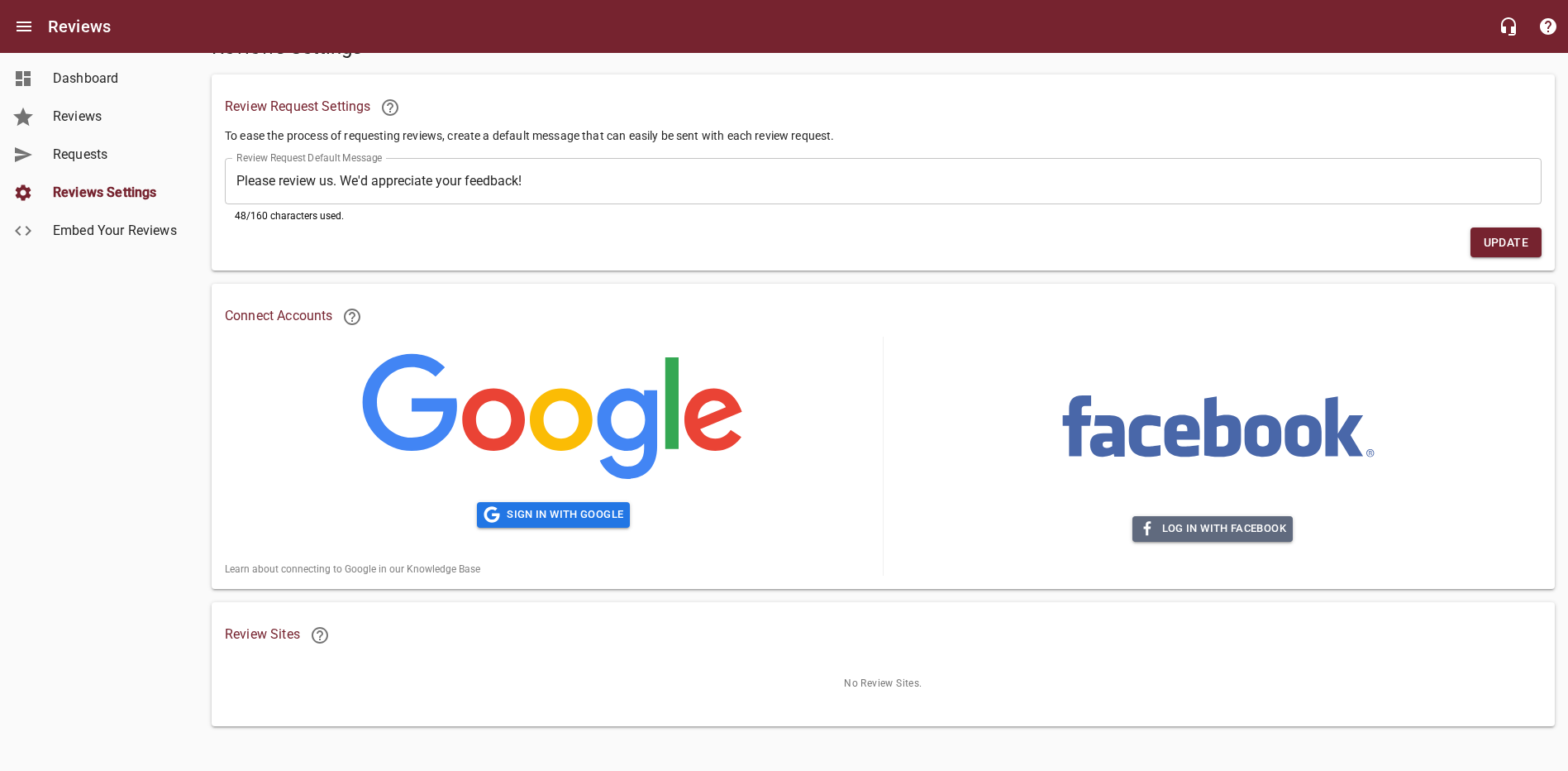
click at [1183, 519] on span "Log in with Facebook" at bounding box center [1213, 528] width 147 height 19
